Goal: Task Accomplishment & Management: Manage account settings

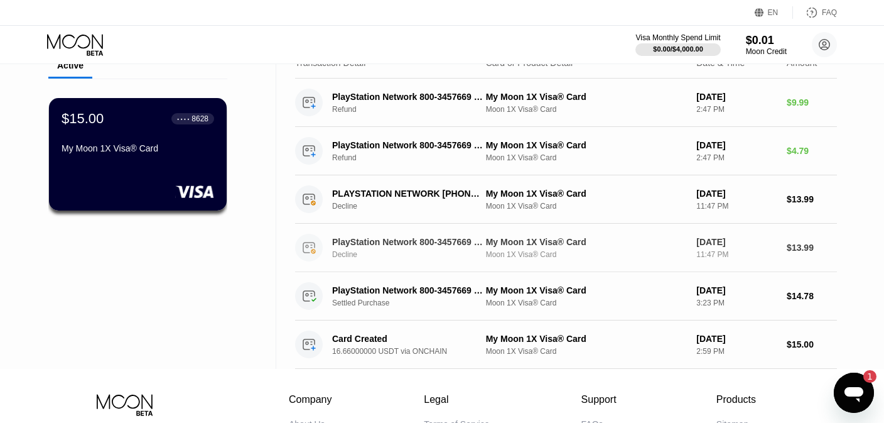
scroll to position [60, 0]
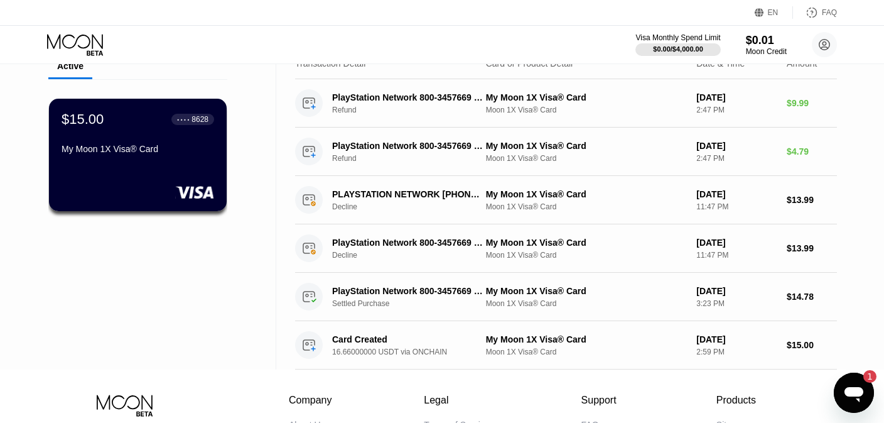
click at [859, 390] on icon "Open messaging window, 1 unread message" at bounding box center [853, 394] width 19 height 15
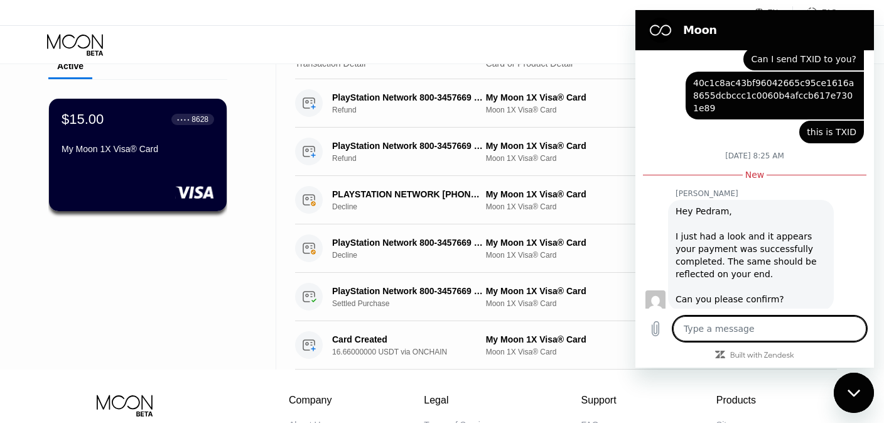
scroll to position [517, 0]
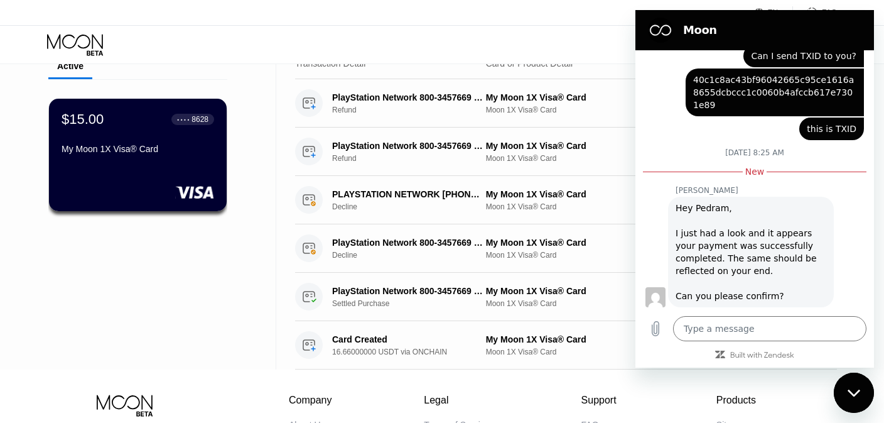
click at [638, 7] on div "EN Language Select an item Save FAQ" at bounding box center [442, 13] width 884 height 26
drag, startPoint x: 646, startPoint y: 41, endPoint x: 604, endPoint y: 16, distance: 49.3
click html "Moon August 13 at 6:05 AM Moon - paywithmoon.com Moon - paywithmoon.com says: H…"
click at [604, 16] on div "EN Language Select an item Save FAQ" at bounding box center [442, 13] width 884 height 26
click at [861, 388] on div "Close messaging window" at bounding box center [854, 393] width 38 height 38
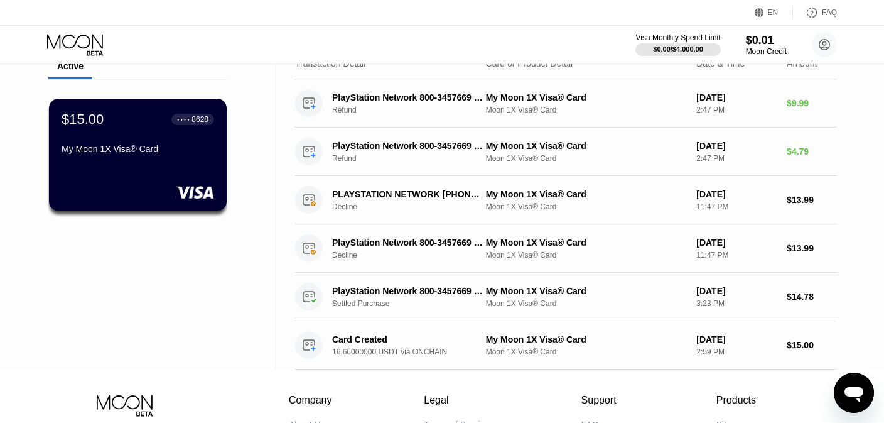
click at [860, 397] on icon "Open messaging window" at bounding box center [854, 392] width 23 height 23
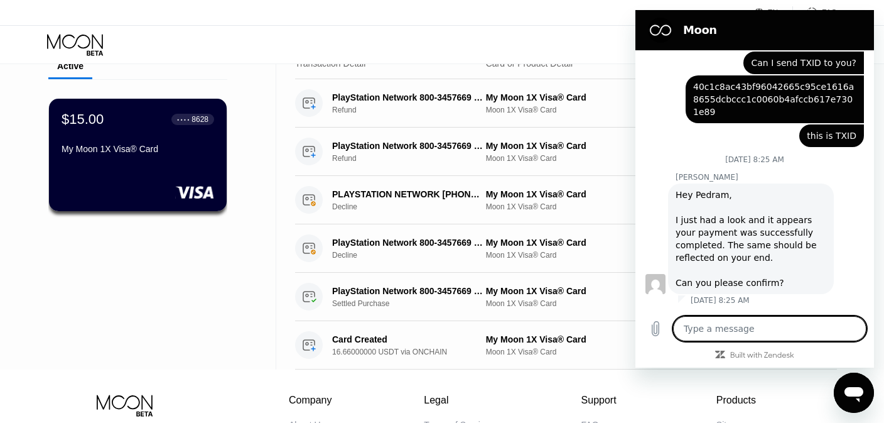
scroll to position [497, 0]
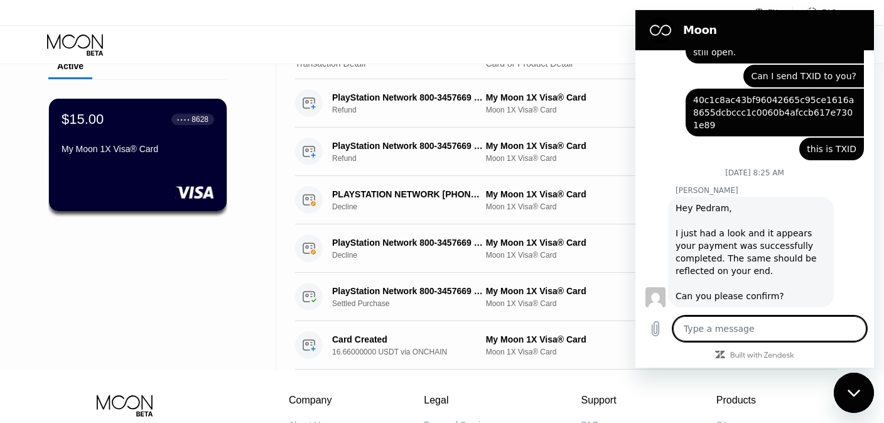
click at [738, 324] on textarea at bounding box center [769, 328] width 193 height 25
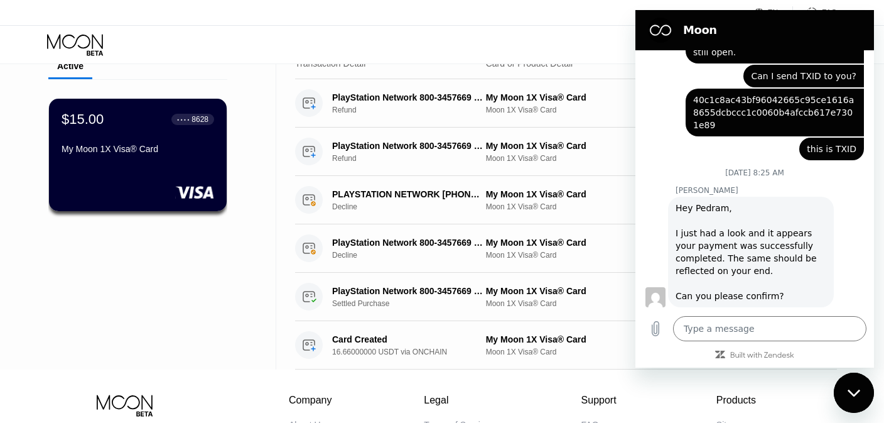
click at [237, 49] on div "Visa Monthly Spend Limit $0.00 / $4,000.00 $0.01 Moon Credit Pedram Veisi veisi…" at bounding box center [442, 45] width 884 height 38
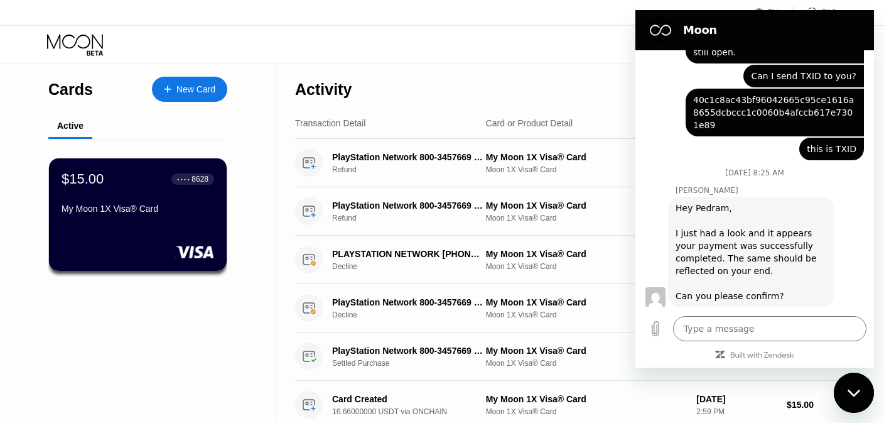
click at [244, 105] on div "Cards New Card Active $15.00 ● ● ● ● 8628 My Moon 1X Visa® Card" at bounding box center [138, 246] width 276 height 365
click at [860, 383] on div "Close messaging window" at bounding box center [854, 393] width 38 height 38
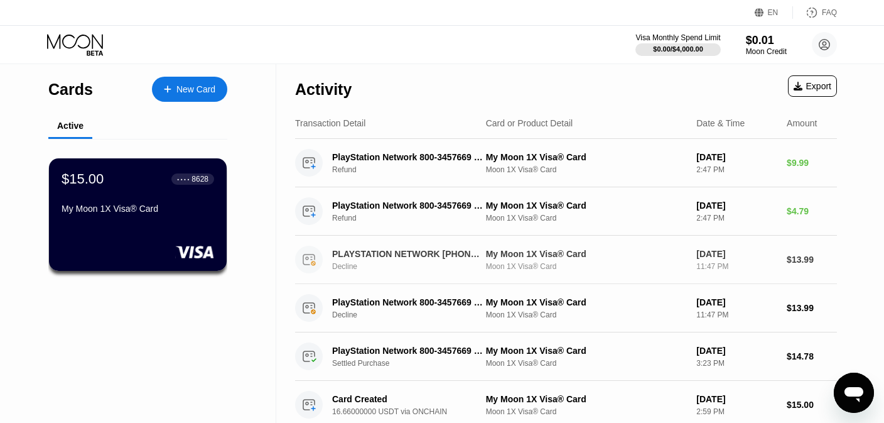
scroll to position [517, 0]
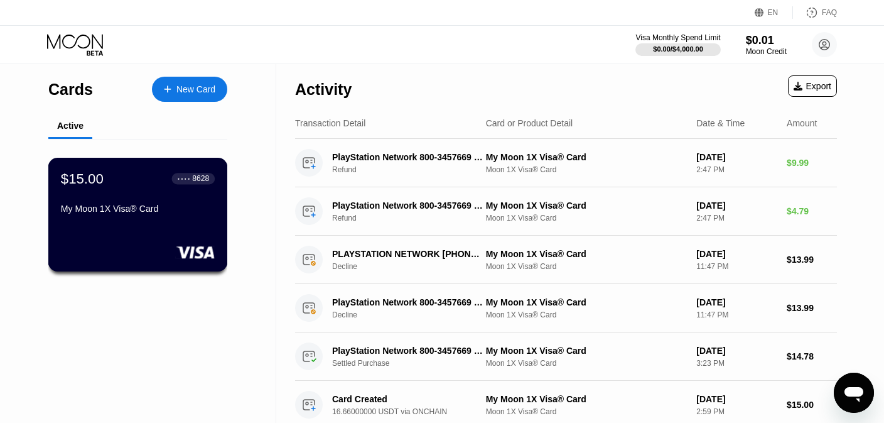
click at [190, 218] on div "My Moon 1X Visa® Card" at bounding box center [138, 210] width 154 height 15
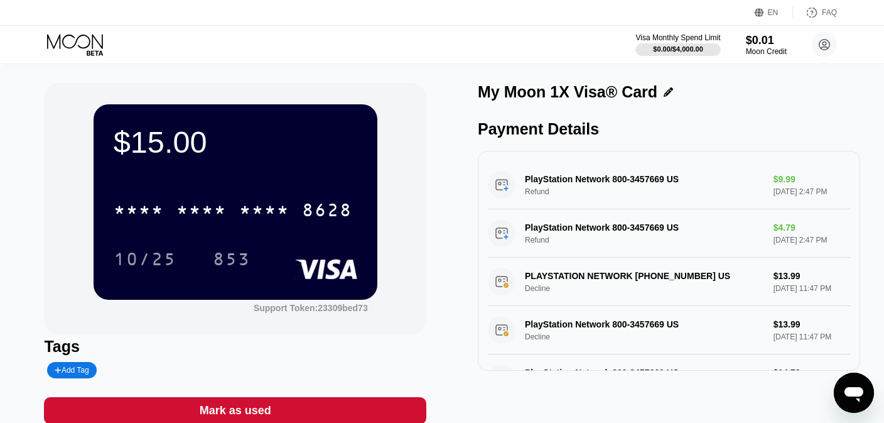
click at [418, 144] on div "$15.00 * * * * * * * * * * * * 8628 10/25 853 Support Token: 23309bed73" at bounding box center [235, 208] width 382 height 251
type textarea "x"
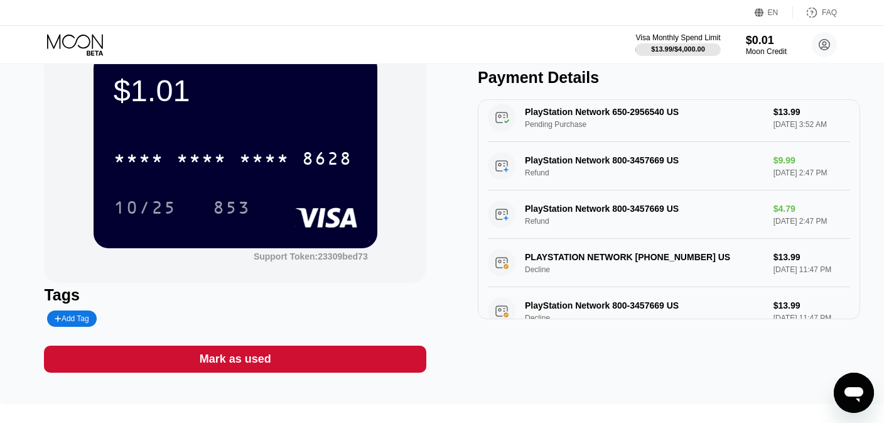
scroll to position [19, 0]
